Goal: Check status: Check status

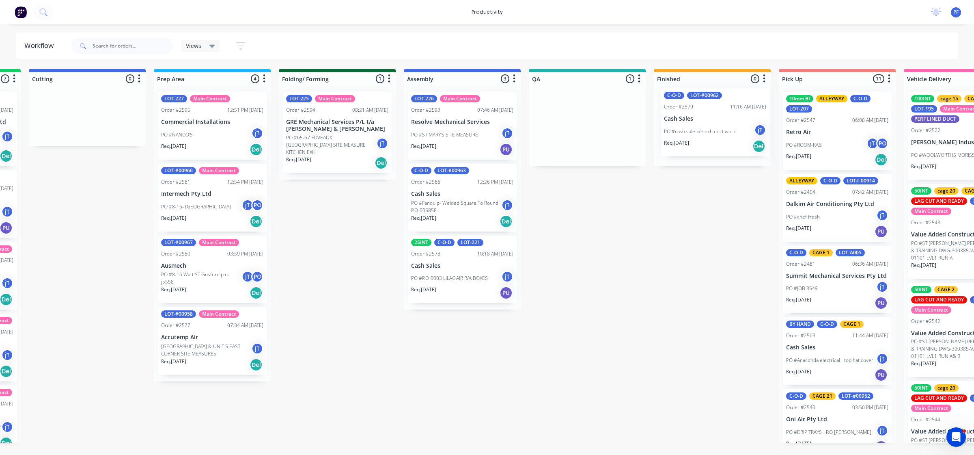
scroll to position [0, 240]
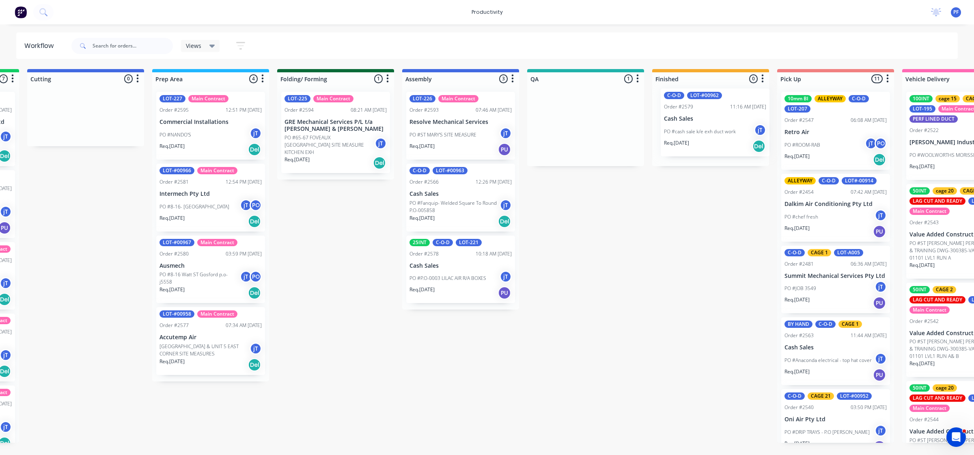
drag, startPoint x: 805, startPoint y: 117, endPoint x: 689, endPoint y: 114, distance: 115.3
click at [689, 114] on div "Submitted 42 Main Contract Order #122 09:03 AM [DATE] Precision Air Conditionin…" at bounding box center [548, 255] width 1589 height 373
click at [712, 133] on p "PO #cash sale k/e exh duct work" at bounding box center [696, 134] width 72 height 7
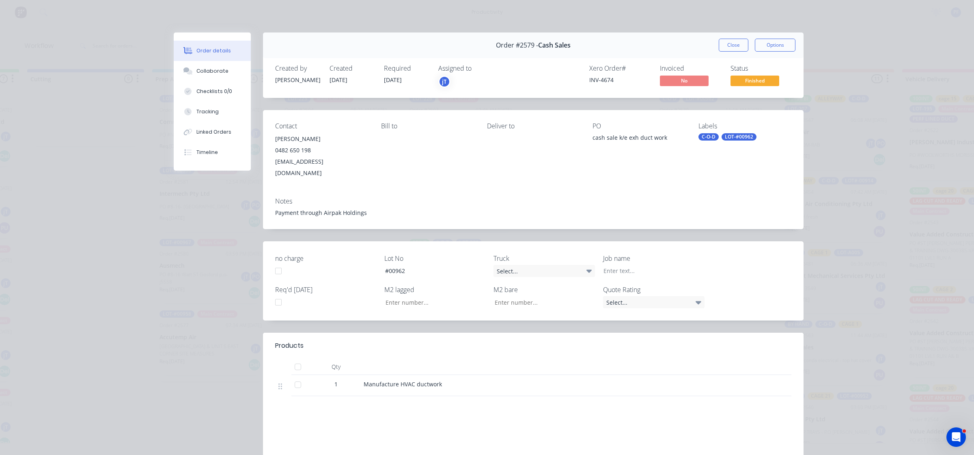
click at [729, 134] on div "LOT-#00962" at bounding box center [739, 136] width 35 height 7
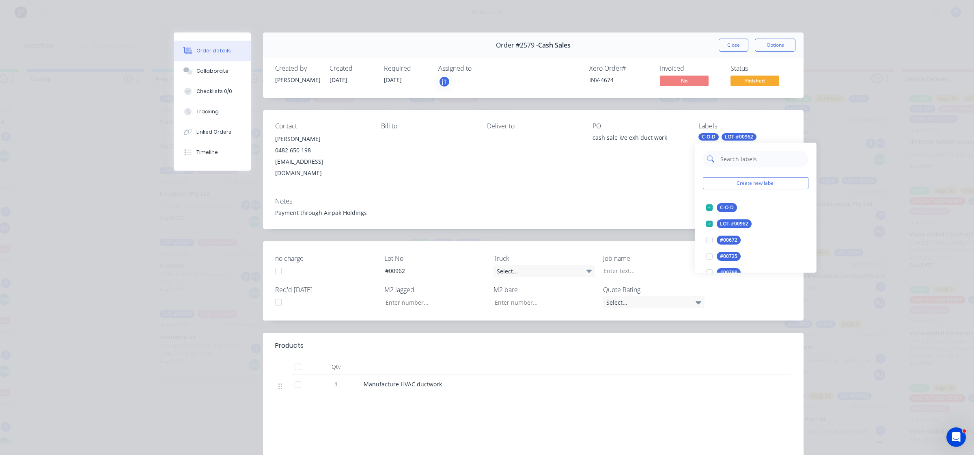
drag, startPoint x: 743, startPoint y: 156, endPoint x: 746, endPoint y: 153, distance: 4.3
click at [743, 156] on input "text" at bounding box center [762, 159] width 85 height 16
type input "cage 21"
click at [708, 208] on div at bounding box center [709, 207] width 16 height 16
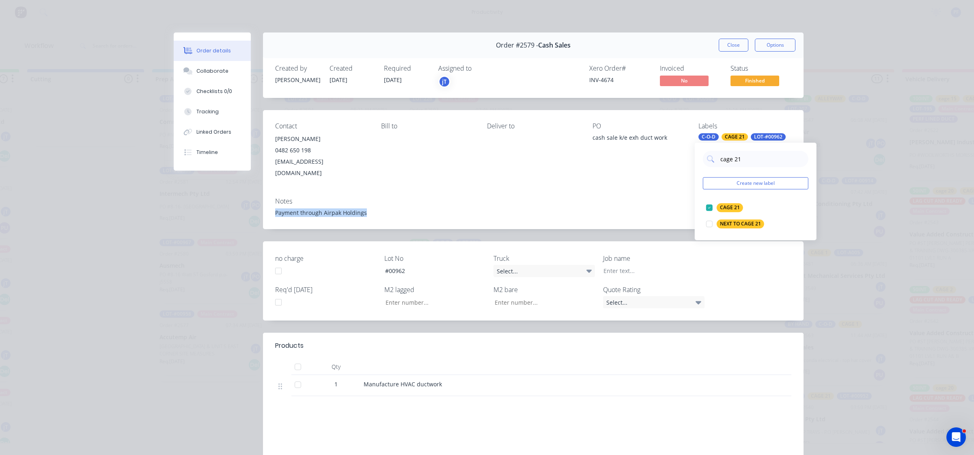
drag, startPoint x: 638, startPoint y: 192, endPoint x: 641, endPoint y: 184, distance: 8.5
click at [641, 191] on div "Notes Payment through Airpak Holdings" at bounding box center [533, 210] width 541 height 38
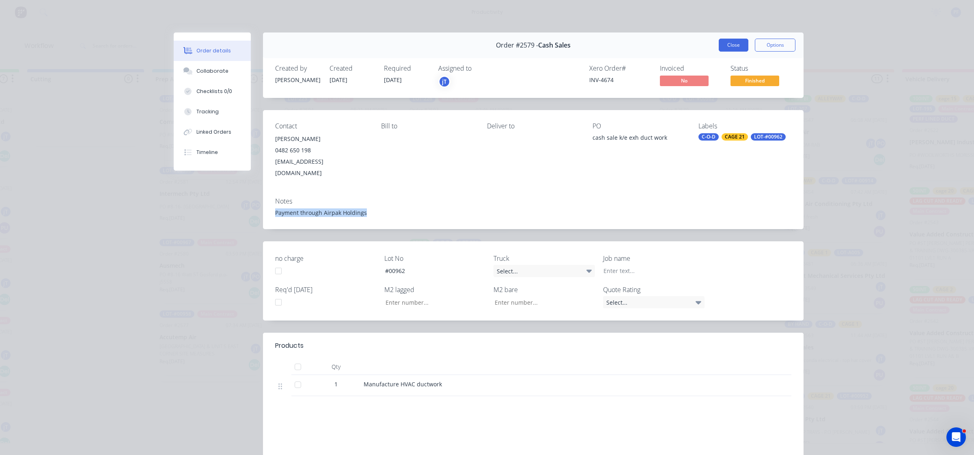
click at [729, 50] on button "Close" at bounding box center [734, 45] width 30 height 13
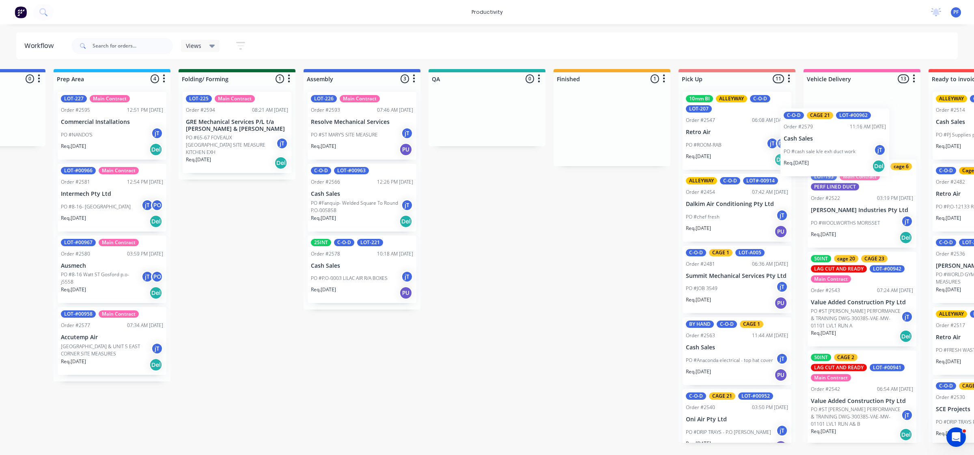
scroll to position [0, 350]
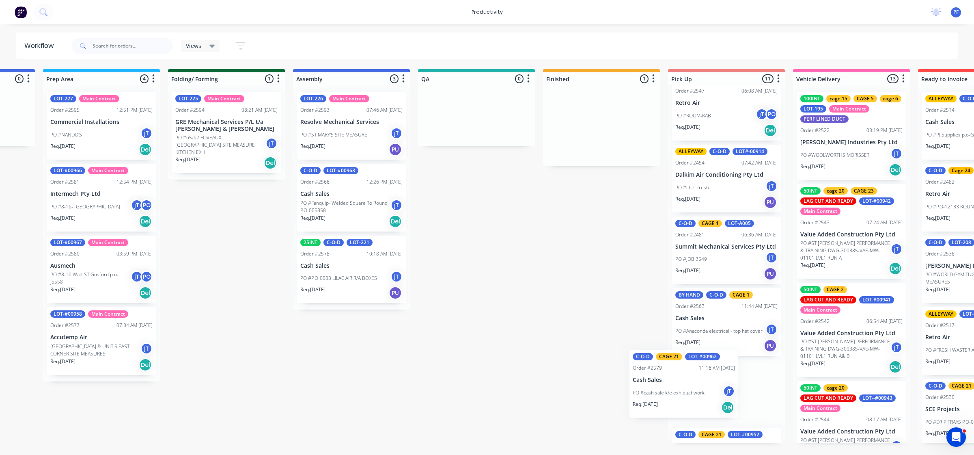
drag, startPoint x: 738, startPoint y: 126, endPoint x: 691, endPoint y: 384, distance: 262.4
click at [691, 384] on div "Submitted 42 Main Contract Order #122 09:03 AM [DATE] Precision Air Conditionin…" at bounding box center [438, 255] width 1589 height 373
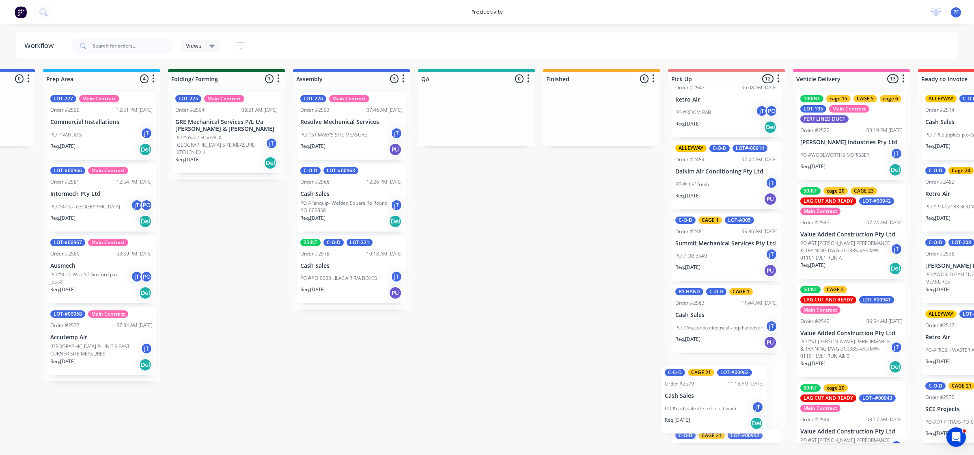
click at [662, 391] on div "Submitted 42 Main Contract Order #122 09:03 AM [DATE] Precision Air Conditionin…" at bounding box center [438, 255] width 1589 height 373
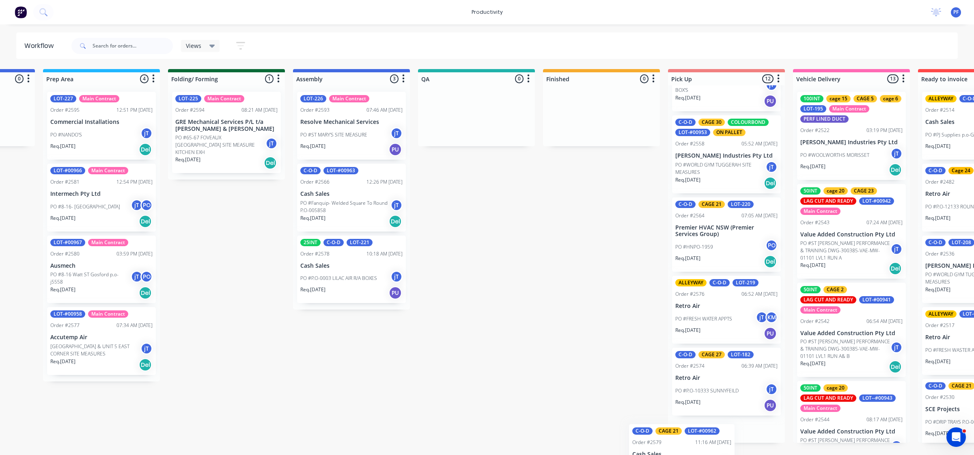
scroll to position [563, 0]
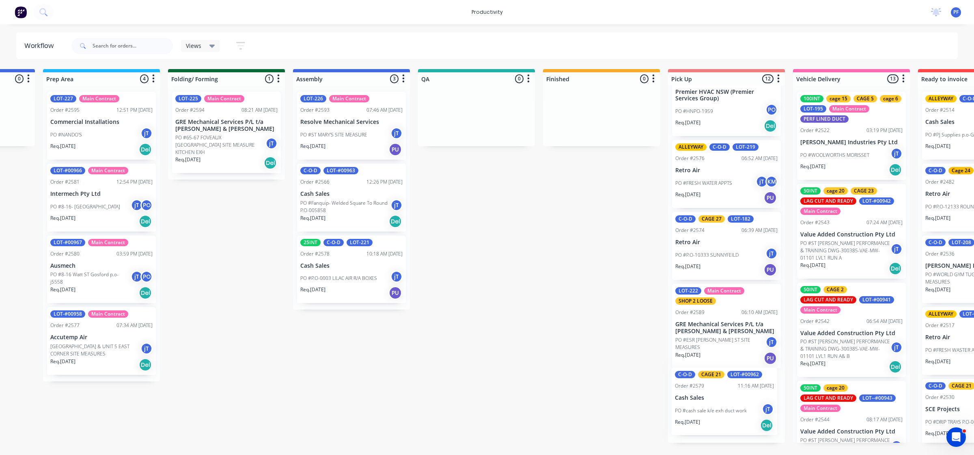
drag, startPoint x: 706, startPoint y: 393, endPoint x: 697, endPoint y: 429, distance: 37.7
click at [698, 427] on div "10mm BI ALLEYWAY C-O-D LOT-207 Order #2547 06:08 AM [DATE] Retro Air PO #ROOM-R…" at bounding box center [726, 263] width 117 height 357
